Goal: Information Seeking & Learning: Check status

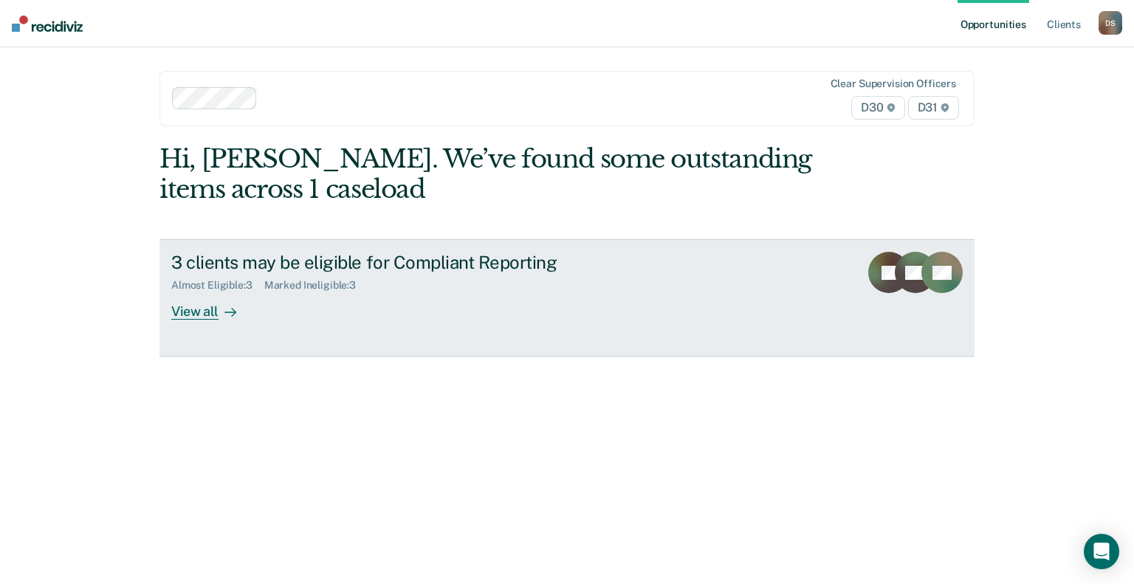
click at [199, 315] on div "View all" at bounding box center [212, 306] width 83 height 29
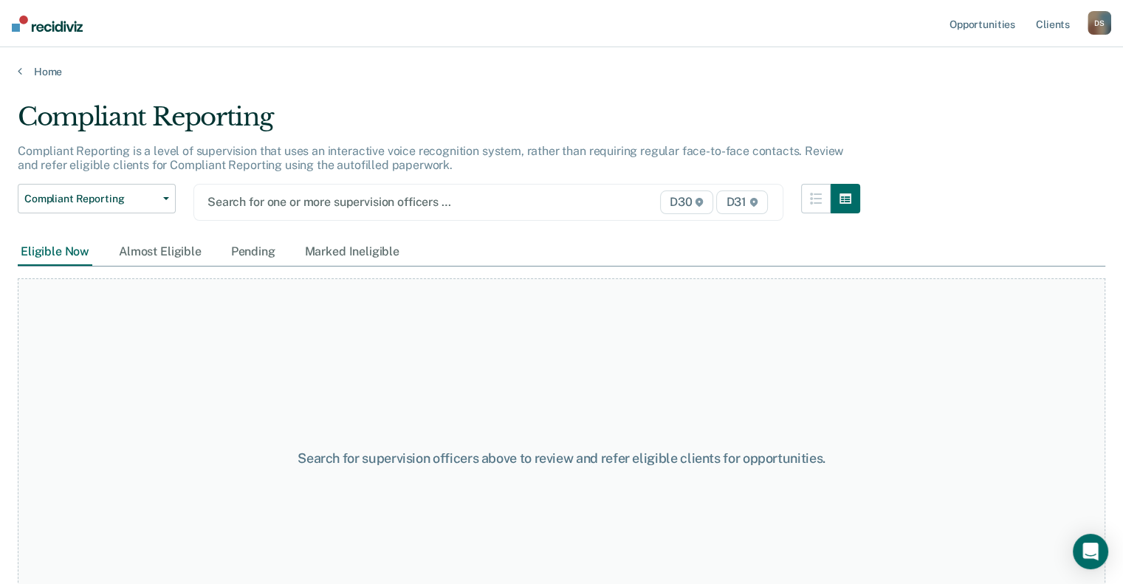
click at [251, 209] on div at bounding box center [404, 201] width 392 height 17
